Goal: Task Accomplishment & Management: Use online tool/utility

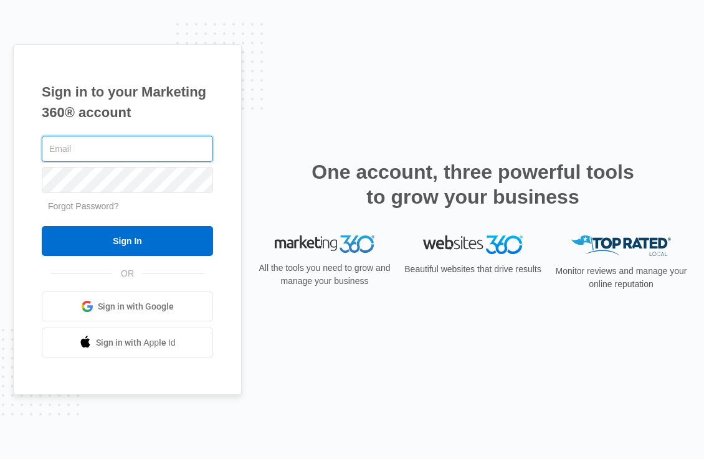
type input "[EMAIL_ADDRESS][DOMAIN_NAME]"
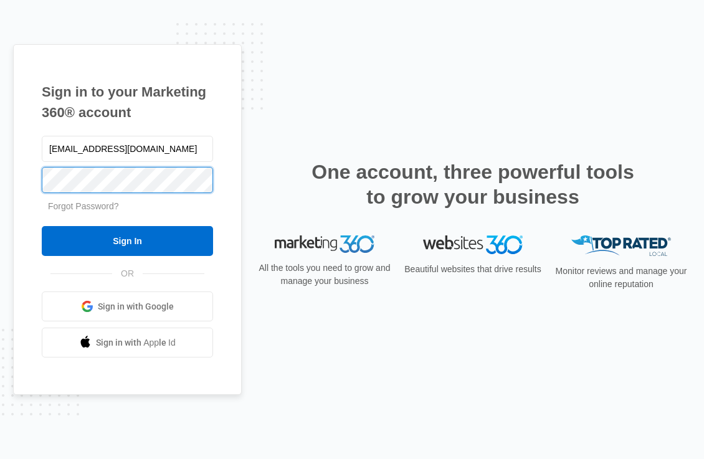
click at [127, 241] on input "Sign In" at bounding box center [127, 241] width 171 height 30
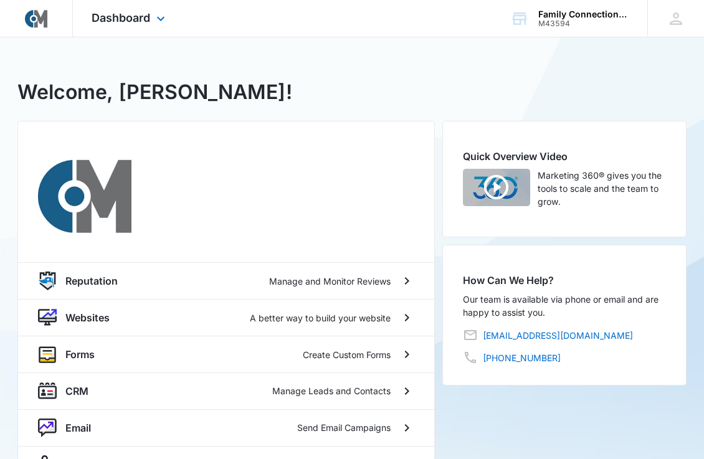
click at [137, 24] on div "Dashboard Apps Reputation Websites Forms CRM Email Social Content Ads Intellige…" at bounding box center [130, 18] width 114 height 37
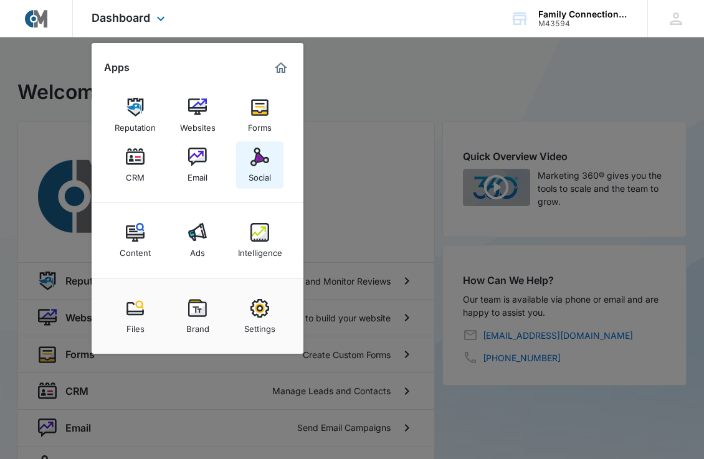
click at [254, 174] on div "Social" at bounding box center [260, 174] width 22 height 16
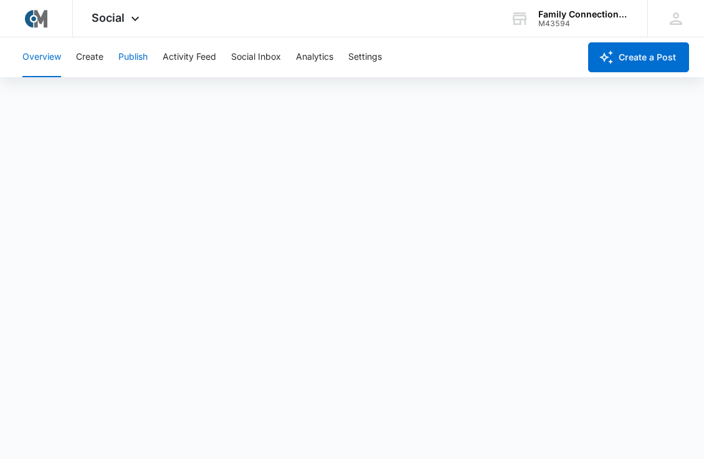
click at [125, 67] on button "Publish" at bounding box center [132, 57] width 29 height 40
click at [135, 60] on button "Publish" at bounding box center [132, 57] width 29 height 40
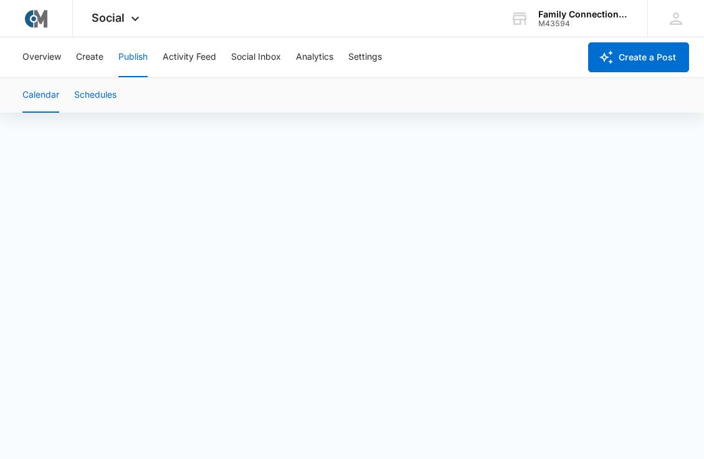
click at [88, 98] on button "Schedules" at bounding box center [95, 95] width 42 height 35
click at [49, 97] on button "Calendar" at bounding box center [40, 95] width 37 height 35
